Goal: Transaction & Acquisition: Purchase product/service

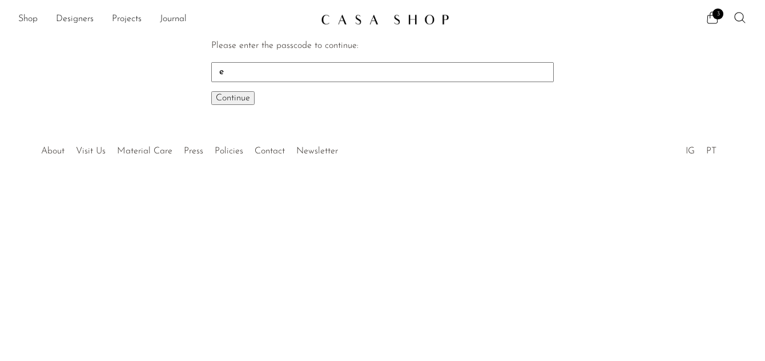
click at [413, 244] on body "Shop Featured New Arrivals Bestsellers" at bounding box center [382, 180] width 765 height 361
type input "EARLY"
click at [237, 94] on span "Continue" at bounding box center [233, 98] width 34 height 9
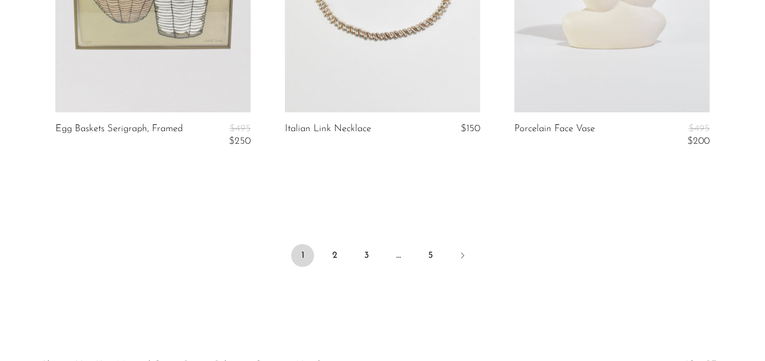
scroll to position [3925, 0]
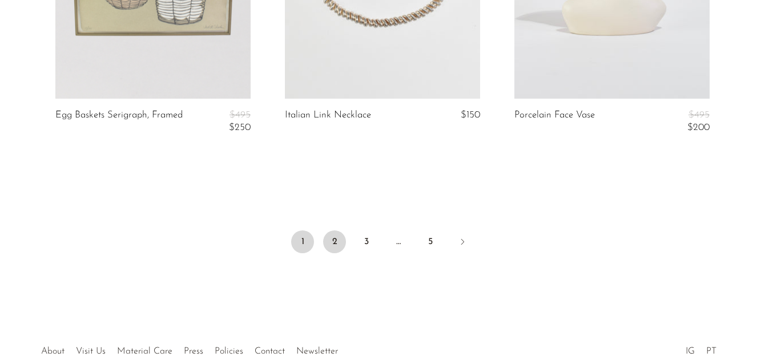
click at [333, 253] on link "2" at bounding box center [334, 242] width 23 height 23
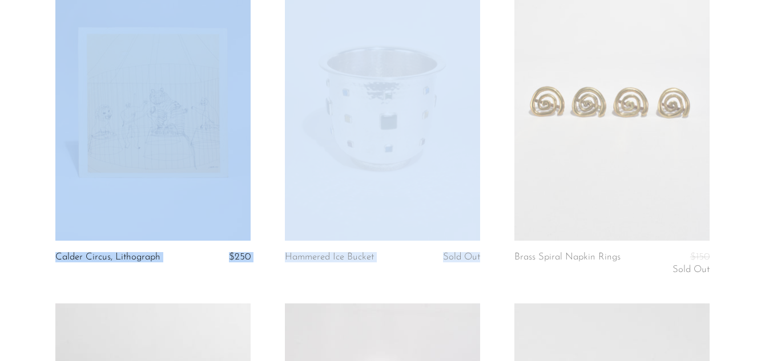
scroll to position [144, 0]
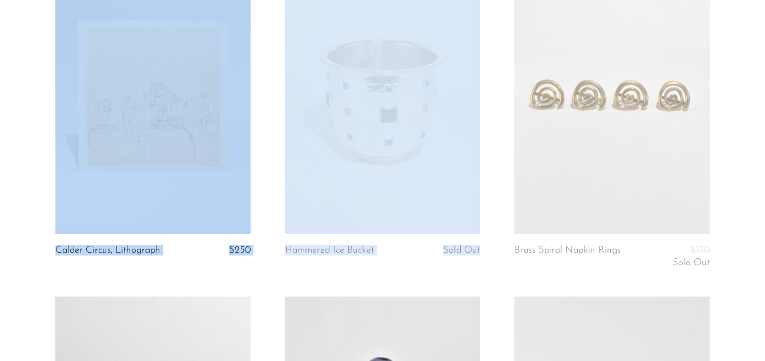
drag, startPoint x: 762, startPoint y: 8, endPoint x: 758, endPoint y: 21, distance: 13.2
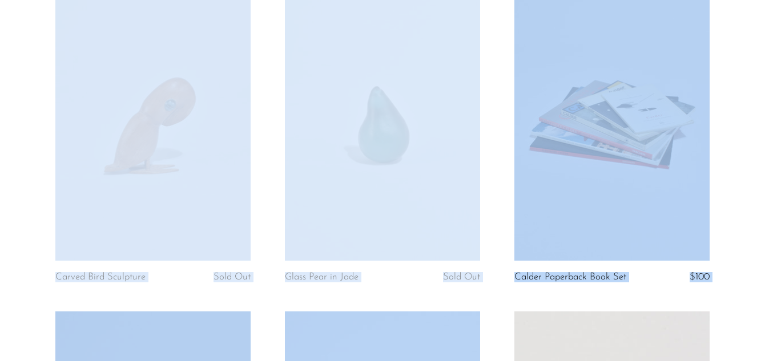
scroll to position [3610, 0]
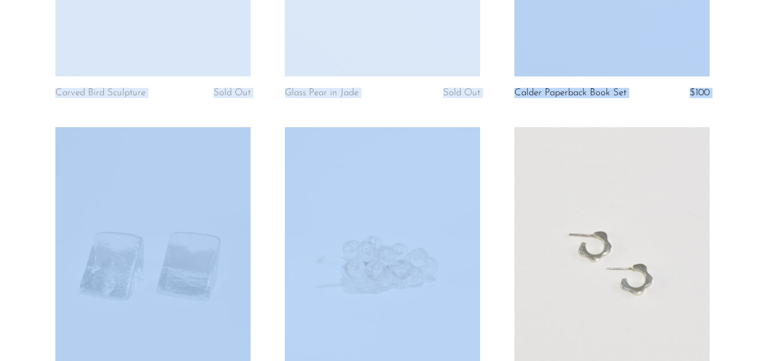
drag, startPoint x: 763, startPoint y: 28, endPoint x: 752, endPoint y: 317, distance: 289.5
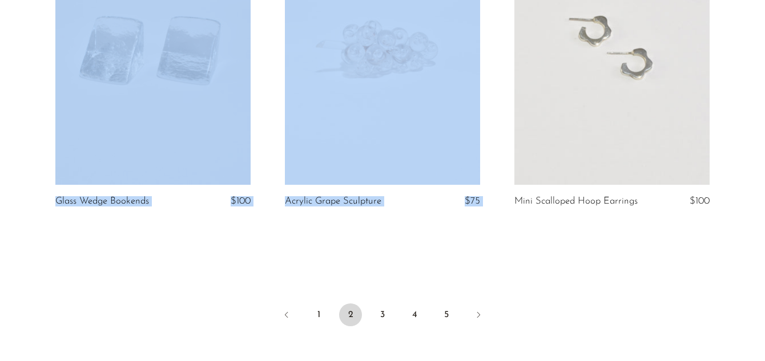
scroll to position [3840, 0]
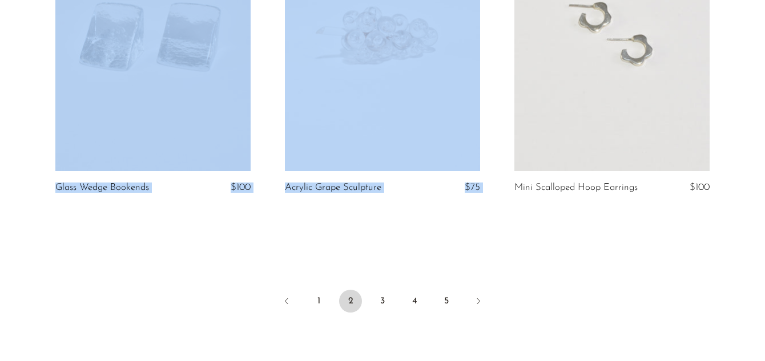
drag, startPoint x: 761, startPoint y: 321, endPoint x: 759, endPoint y: 346, distance: 25.2
click at [385, 304] on link "3" at bounding box center [382, 301] width 23 height 23
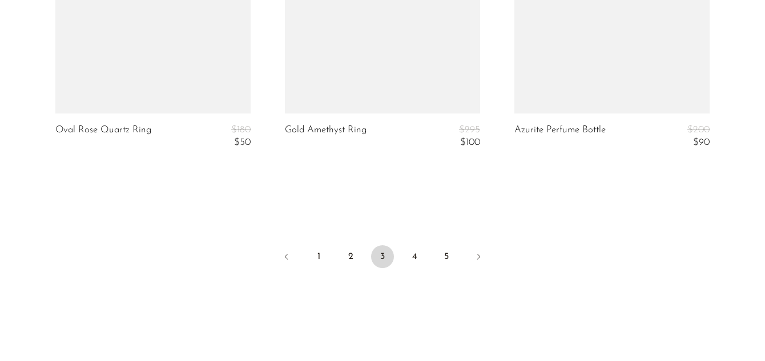
scroll to position [3970, 0]
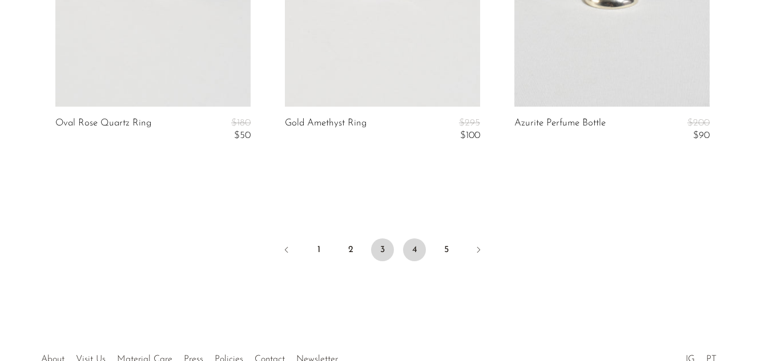
click at [417, 250] on link "4" at bounding box center [414, 250] width 23 height 23
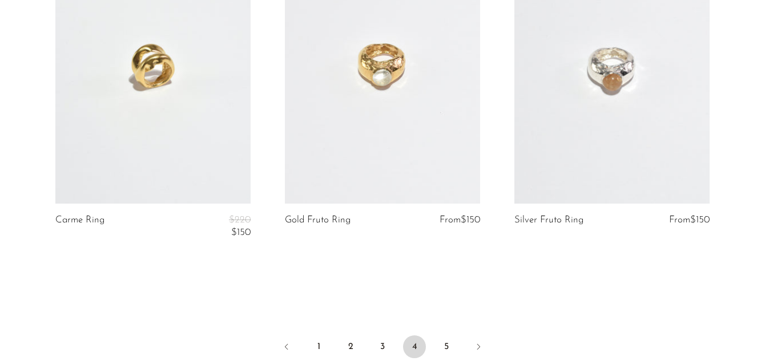
scroll to position [3897, 0]
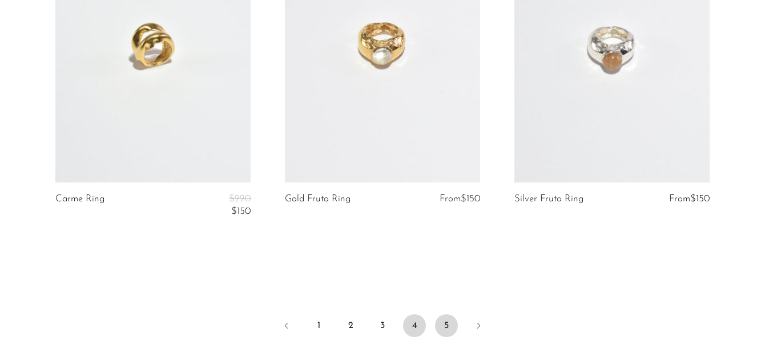
click at [449, 326] on link "5" at bounding box center [446, 325] width 23 height 23
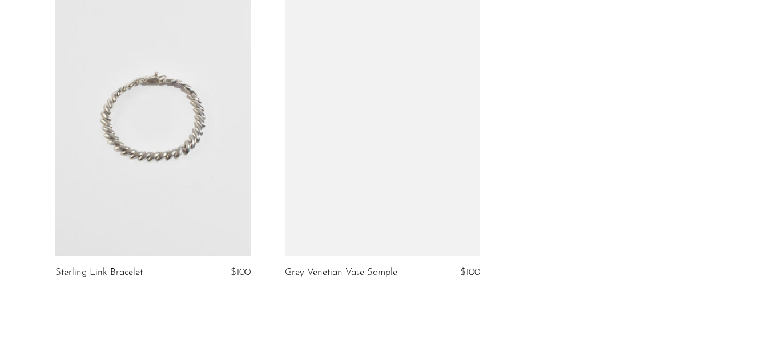
scroll to position [3486, 0]
